Goal: Navigation & Orientation: Find specific page/section

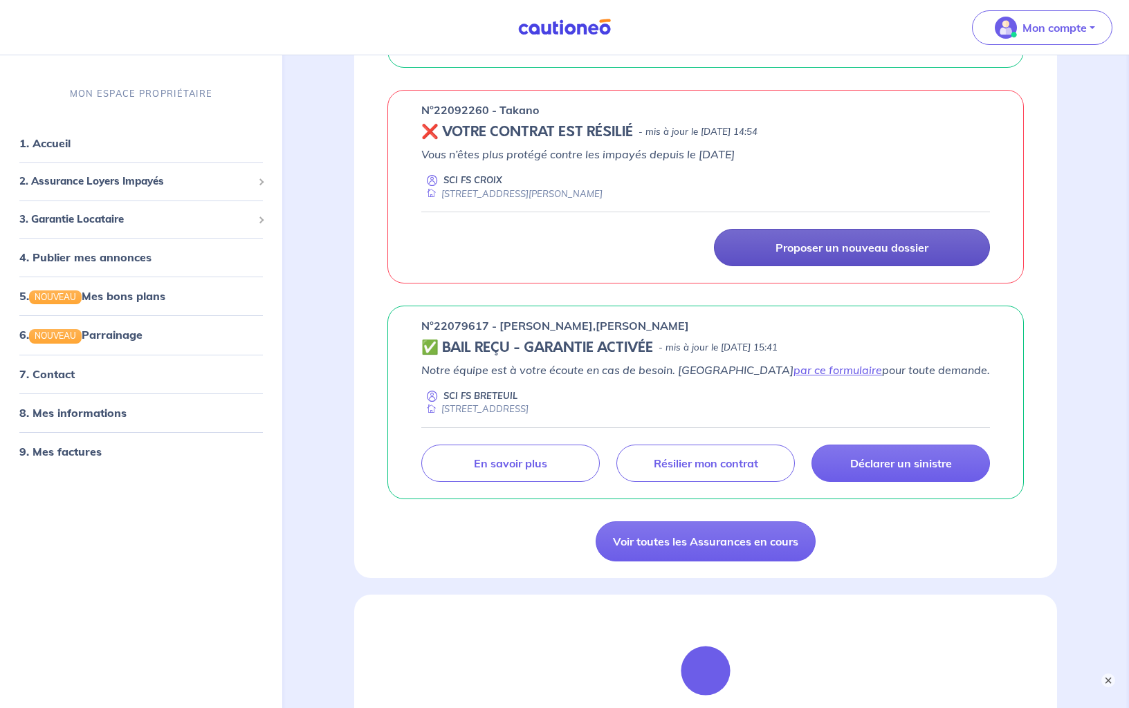
scroll to position [862, 0]
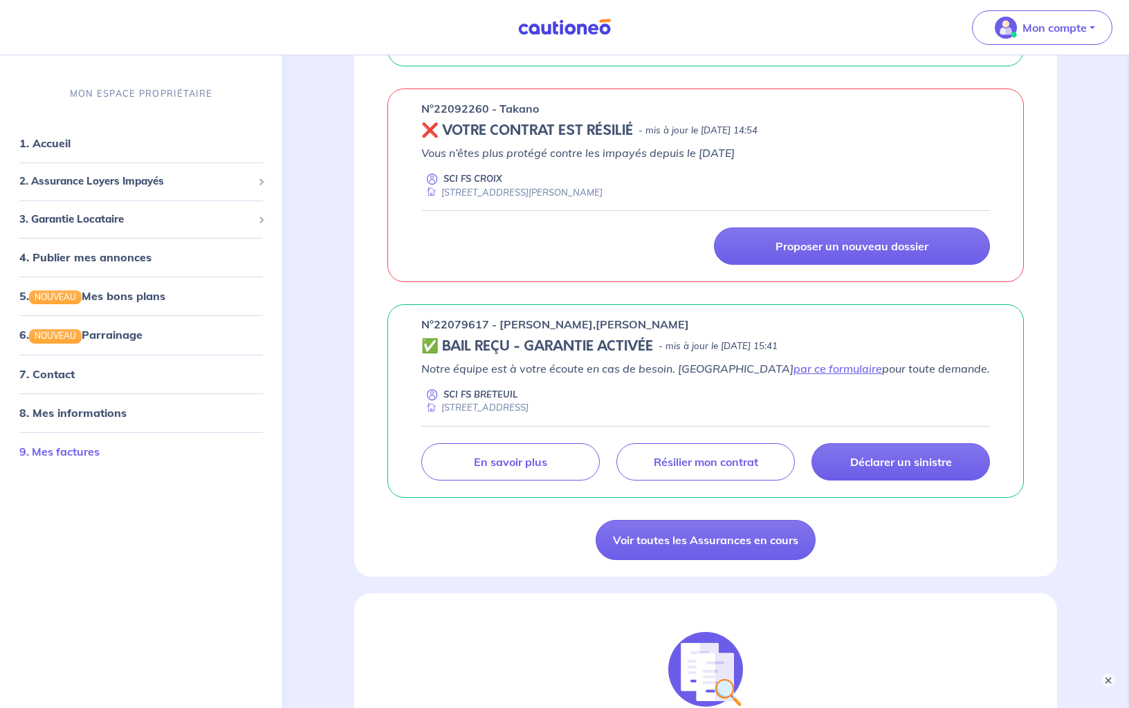
click at [77, 452] on link "9. Mes factures" at bounding box center [59, 452] width 80 height 14
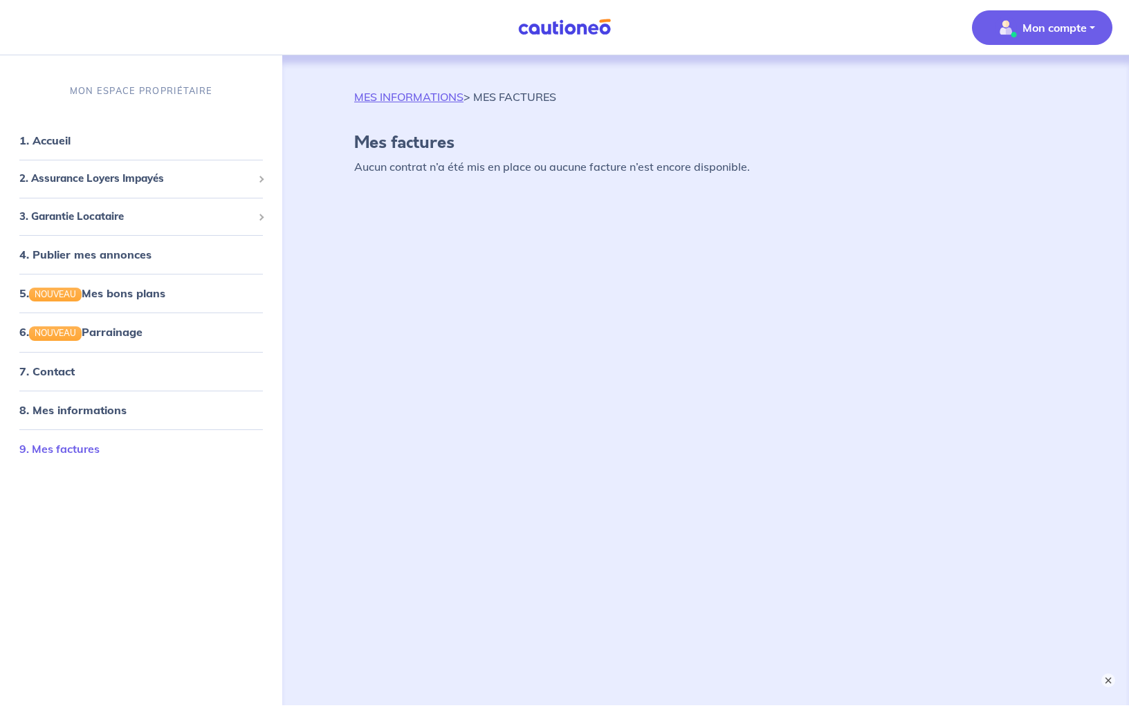
click at [91, 447] on link "9. Mes factures" at bounding box center [59, 449] width 80 height 14
click at [70, 145] on link "1. Accueil" at bounding box center [44, 141] width 50 height 14
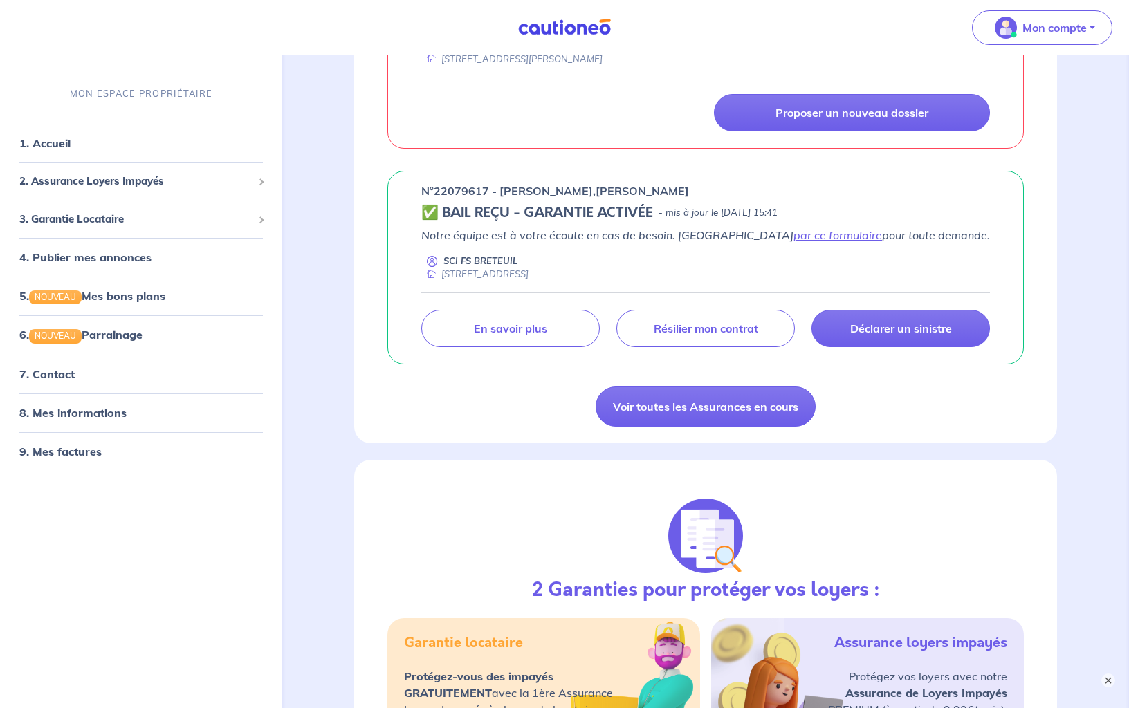
scroll to position [994, 0]
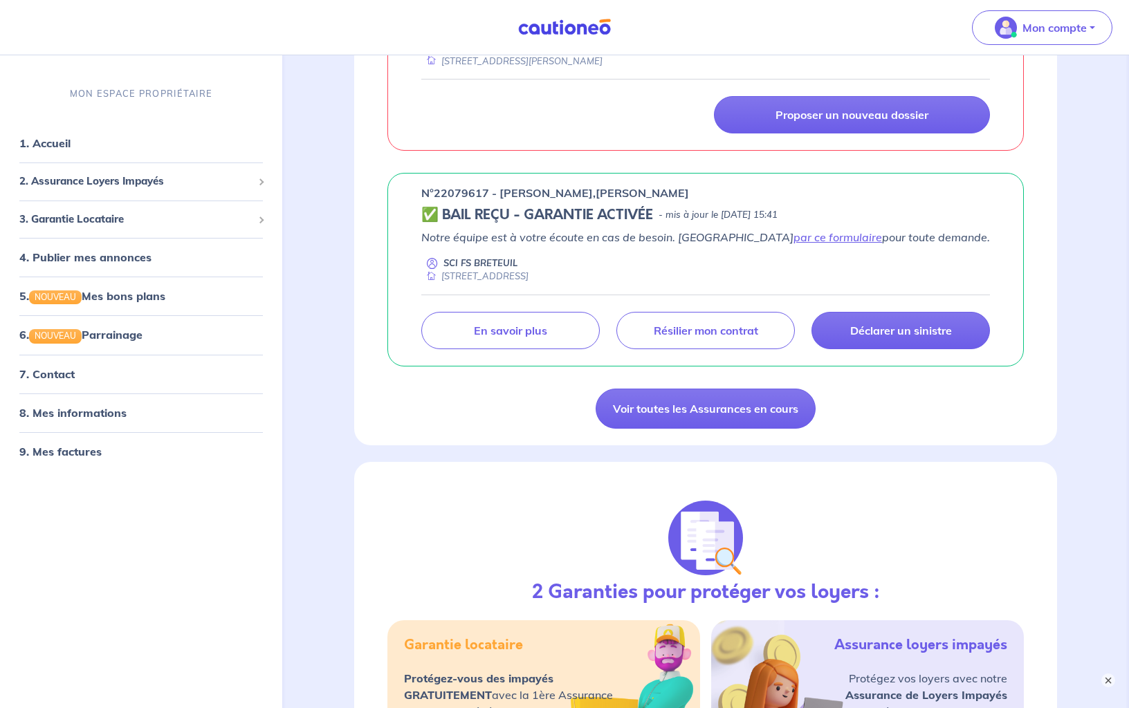
click at [551, 209] on h5 "✅ BAIL REÇU - GARANTIE ACTIVÉE" at bounding box center [537, 215] width 232 height 17
click at [460, 192] on p "n°22079617 - [PERSON_NAME],[PERSON_NAME]" at bounding box center [555, 193] width 268 height 17
click at [449, 207] on h5 "✅ BAIL REÇU - GARANTIE ACTIVÉE" at bounding box center [537, 215] width 232 height 17
click at [501, 331] on p "En savoir plus" at bounding box center [510, 331] width 73 height 14
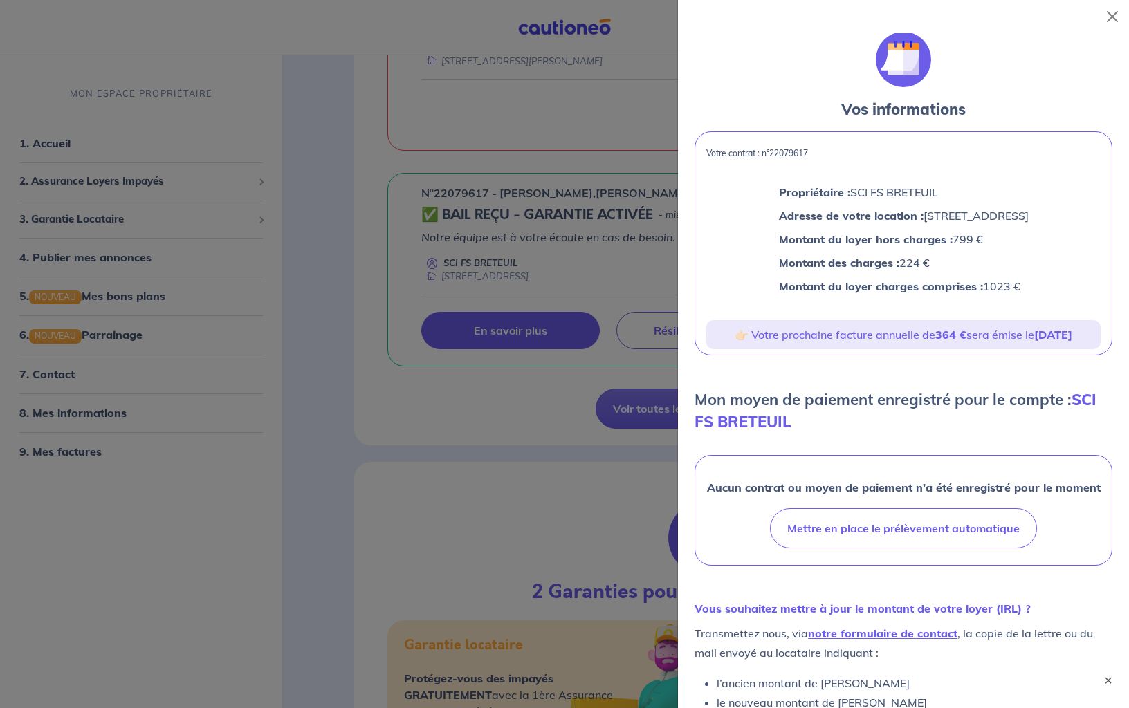
scroll to position [0, 0]
click at [428, 396] on div at bounding box center [564, 354] width 1129 height 708
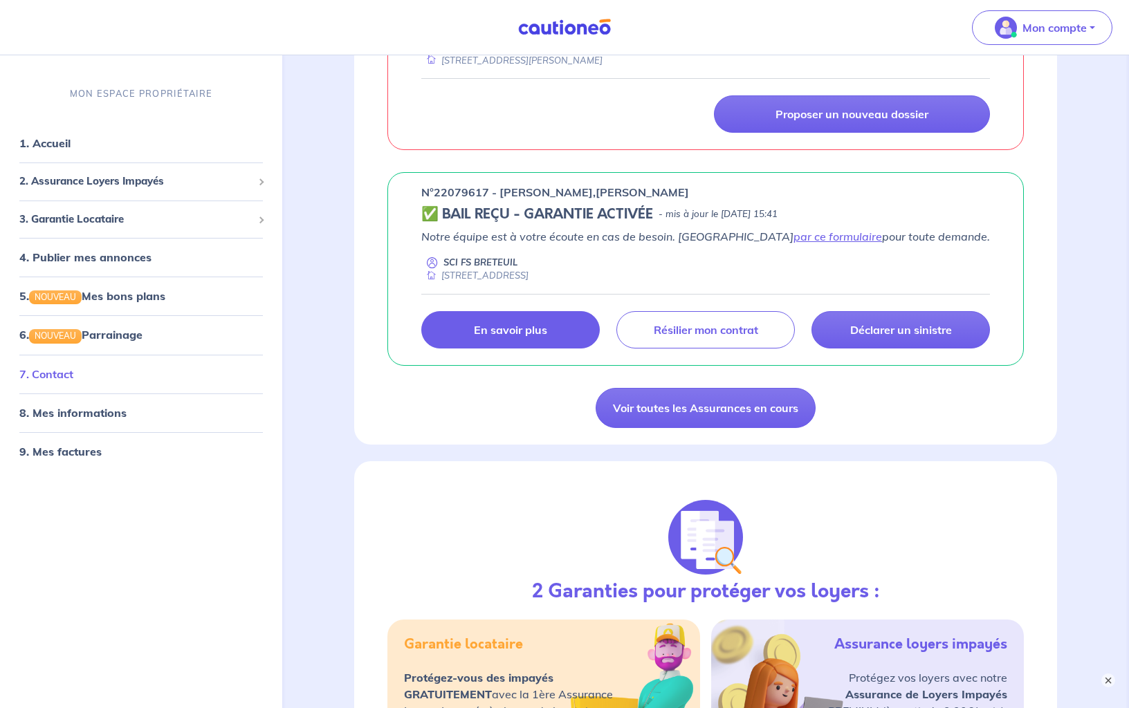
scroll to position [995, 0]
click at [84, 449] on link "9. Mes factures" at bounding box center [59, 452] width 80 height 14
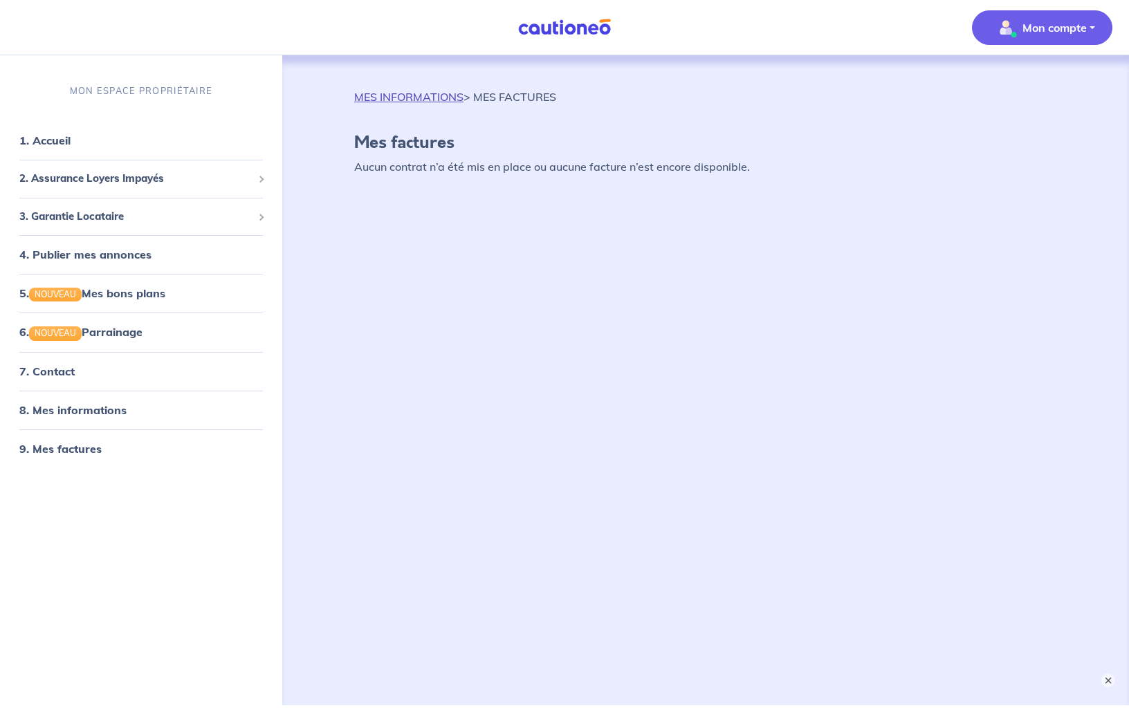
click at [405, 91] on link "MES INFORMATIONS" at bounding box center [408, 97] width 109 height 14
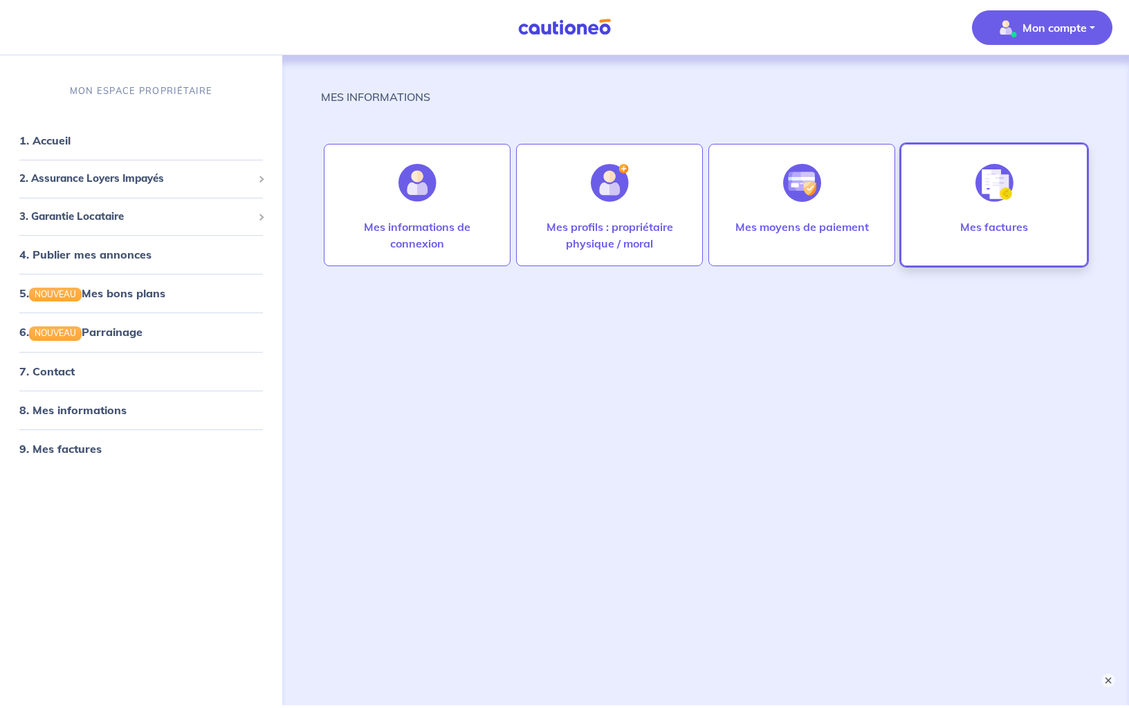
click at [1010, 173] on img at bounding box center [994, 183] width 38 height 38
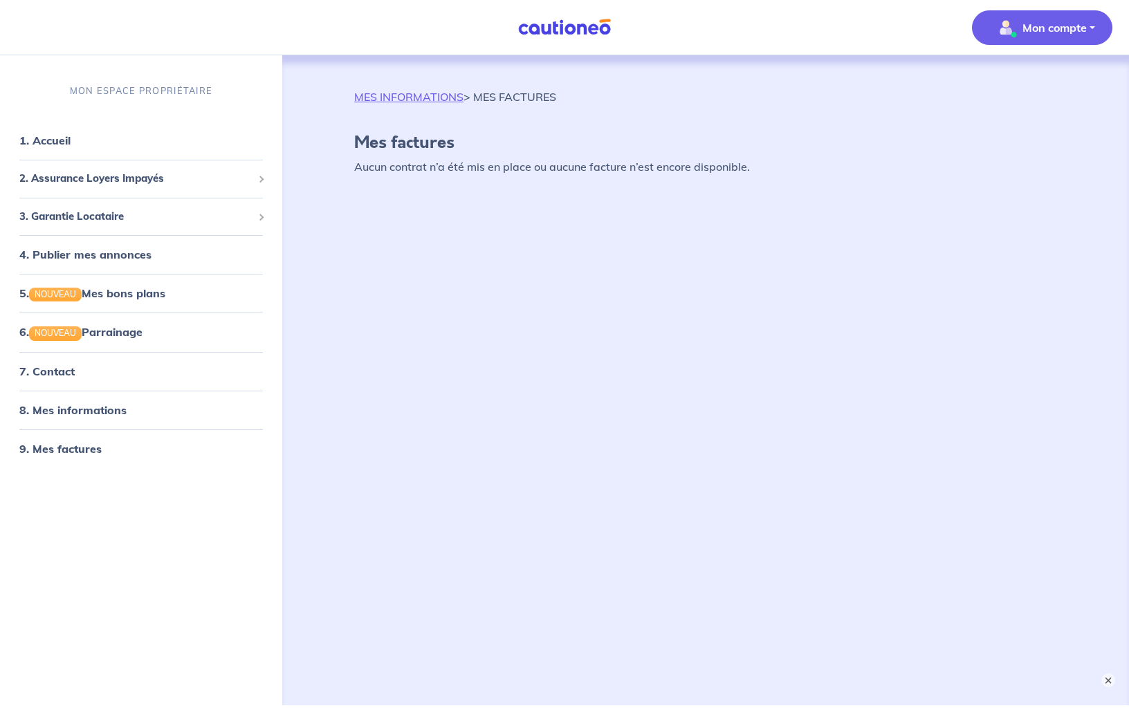
click at [657, 268] on div "MES INFORMATIONS > MES FACTURES Mes factures Aucun contrat n’a été mis en place…" at bounding box center [705, 363] width 769 height 617
click at [73, 369] on link "7. Contact" at bounding box center [46, 371] width 54 height 14
click at [64, 145] on link "1. Accueil" at bounding box center [44, 141] width 50 height 14
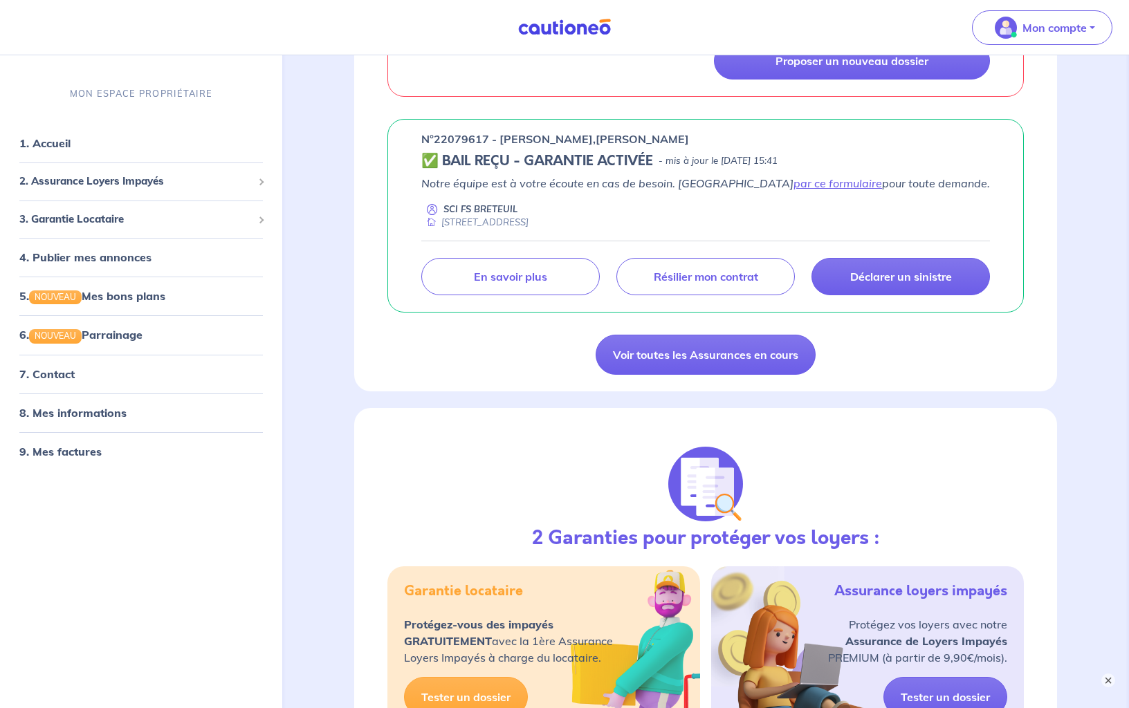
scroll to position [1048, 0]
click at [463, 133] on p "n°22079617 - [PERSON_NAME],[PERSON_NAME]" at bounding box center [555, 139] width 268 height 17
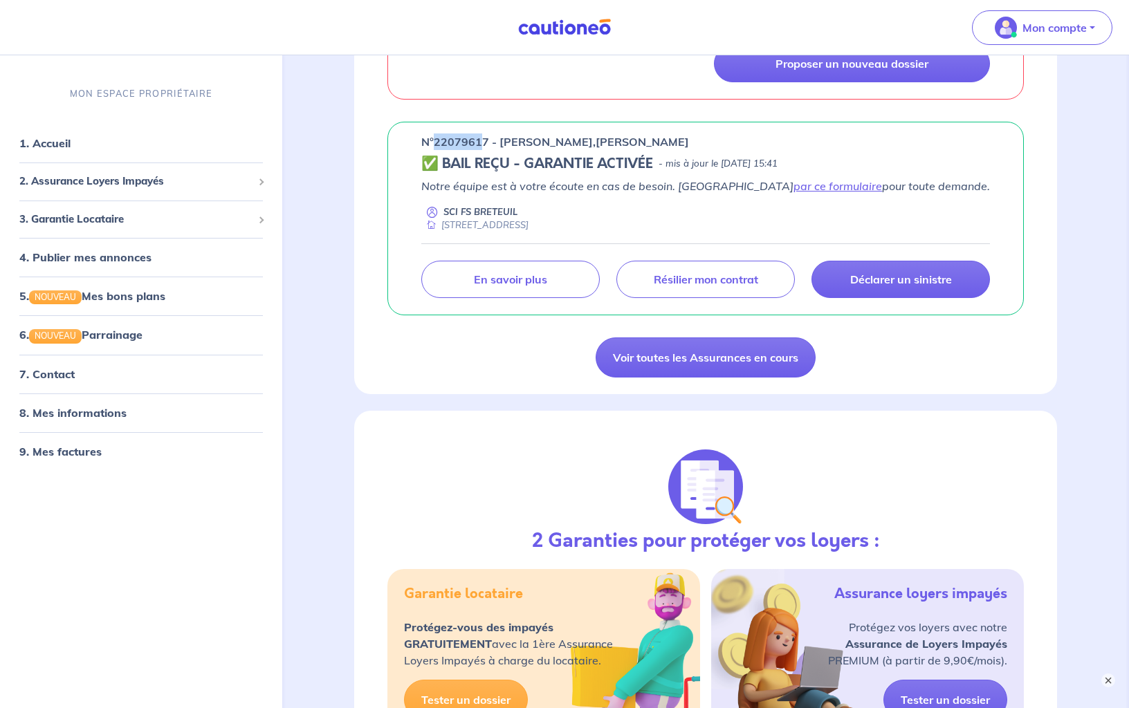
click at [463, 133] on p "n°22079617 - [PERSON_NAME],[PERSON_NAME]" at bounding box center [555, 141] width 268 height 17
click at [452, 135] on p "n°22079617 - [PERSON_NAME],[PERSON_NAME]" at bounding box center [555, 141] width 268 height 17
drag, startPoint x: 452, startPoint y: 135, endPoint x: 418, endPoint y: 137, distance: 33.3
click at [418, 138] on div "n°22079617 - [PERSON_NAME],VANHAMME ✅ BAIL REÇU - GARANTIE ACTIVÉE - mis à jour…" at bounding box center [705, 219] width 636 height 194
copy p "n°"
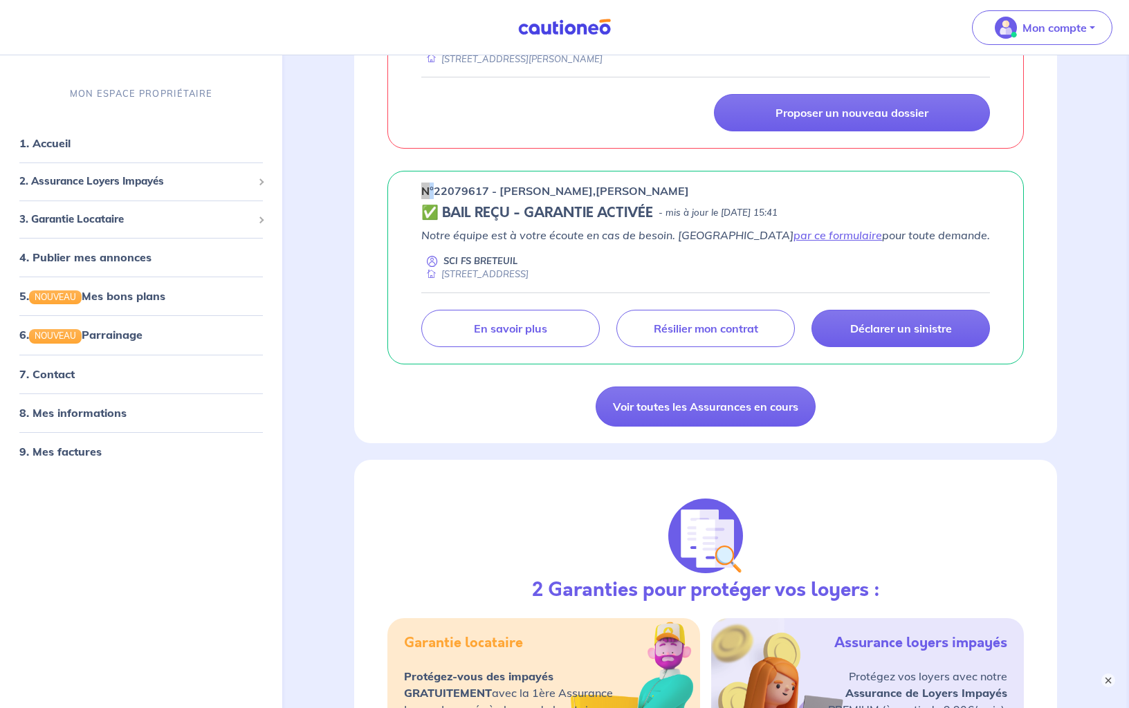
scroll to position [995, 0]
click at [78, 456] on link "9. Mes factures" at bounding box center [59, 452] width 80 height 14
